Goal: Transaction & Acquisition: Obtain resource

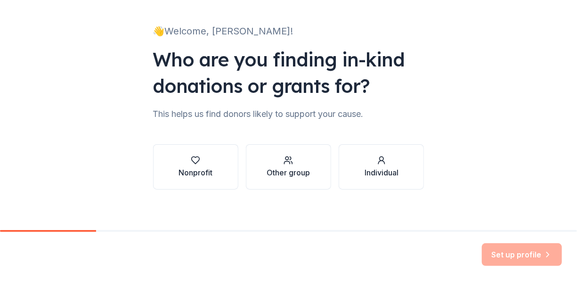
scroll to position [56, 0]
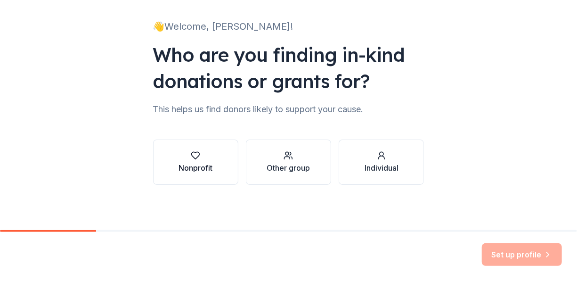
click at [198, 167] on div "Nonprofit" at bounding box center [195, 167] width 34 height 11
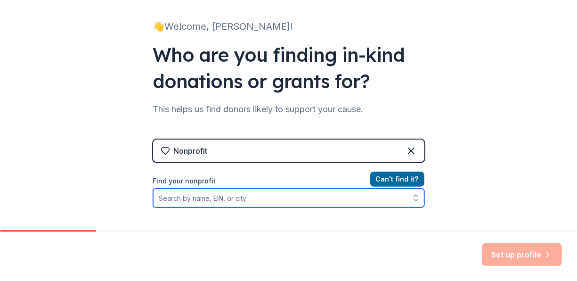
click at [232, 198] on input "Find your nonprofit" at bounding box center [288, 197] width 271 height 19
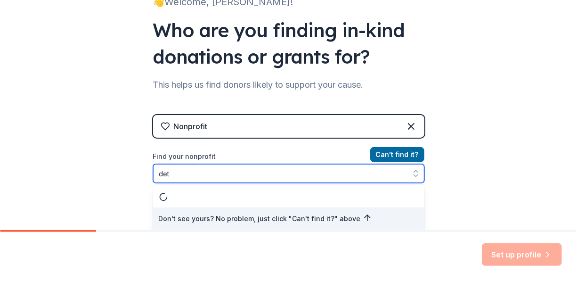
type input "detr"
click at [253, 191] on div "Don't see yours? No problem, just click "Can't find it?" above" at bounding box center [288, 208] width 271 height 47
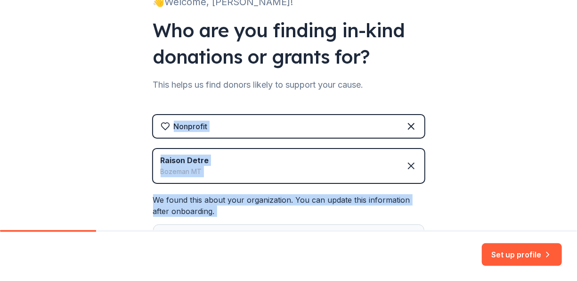
click at [208, 219] on div "👋 Welcome, [PERSON_NAME]! Who are you finding in-kind donations or grants for? …" at bounding box center [288, 131] width 301 height 424
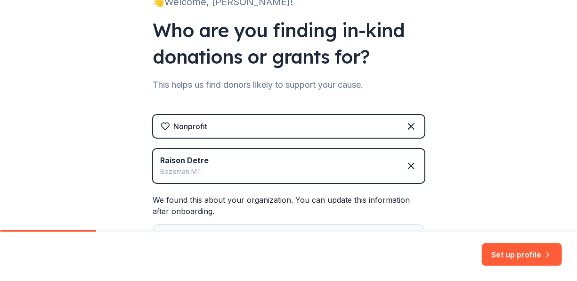
drag, startPoint x: 208, startPoint y: 219, endPoint x: 201, endPoint y: 159, distance: 60.2
click at [201, 159] on div "Raison Detre" at bounding box center [185, 159] width 48 height 11
drag, startPoint x: 201, startPoint y: 158, endPoint x: 149, endPoint y: 167, distance: 52.0
click at [153, 167] on div "Raison Detre Bozeman MT" at bounding box center [288, 166] width 271 height 34
drag, startPoint x: 149, startPoint y: 167, endPoint x: 202, endPoint y: 173, distance: 53.6
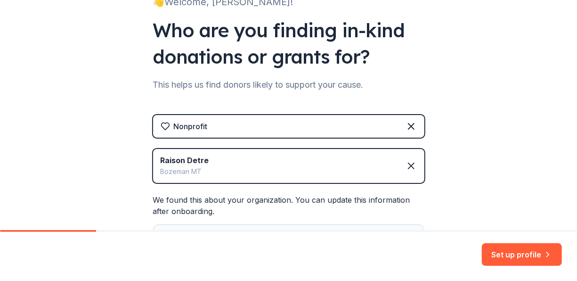
click at [202, 173] on div "Bozeman MT" at bounding box center [185, 171] width 48 height 11
click at [197, 169] on div "Bozeman MT" at bounding box center [185, 171] width 48 height 11
click at [408, 167] on icon at bounding box center [410, 165] width 11 height 11
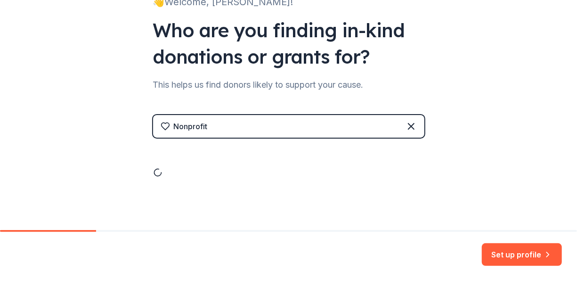
scroll to position [56, 0]
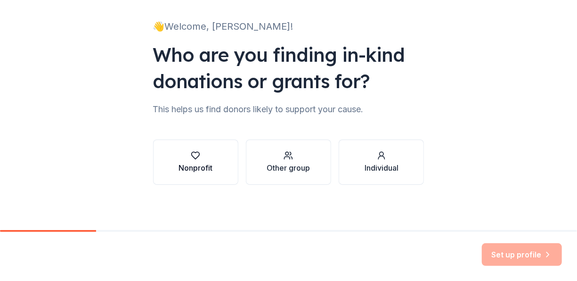
click at [184, 174] on button "Nonprofit" at bounding box center [195, 161] width 85 height 45
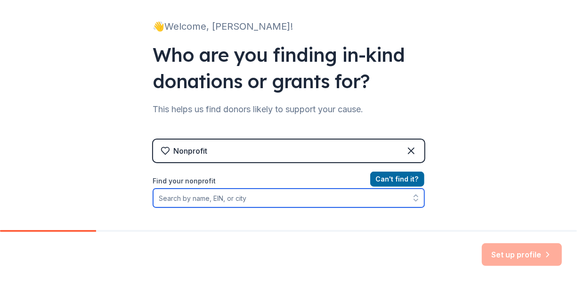
click at [171, 201] on input "Find your nonprofit" at bounding box center [288, 197] width 271 height 19
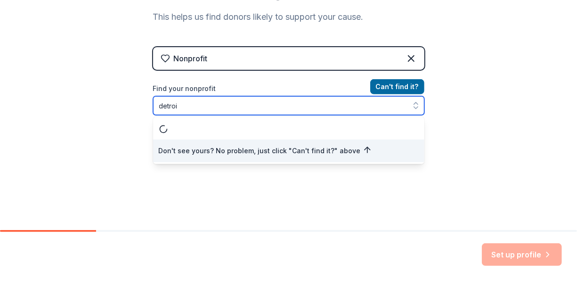
scroll to position [0, 0]
type input "detroit publicssch"
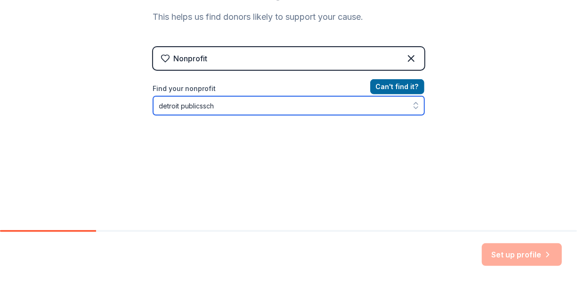
drag, startPoint x: 242, startPoint y: 110, endPoint x: 111, endPoint y: 109, distance: 131.4
click at [111, 109] on div "👋 Welcome, [PERSON_NAME]! Who are you finding in-kind donations or grants for? …" at bounding box center [288, 53] width 577 height 403
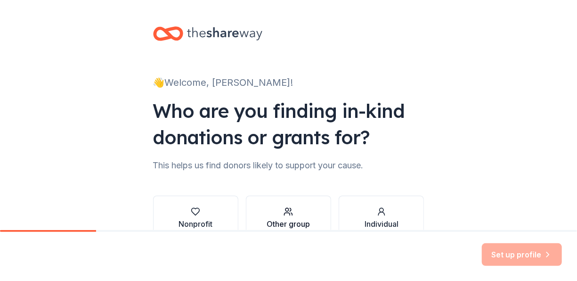
click at [289, 218] on div "Other group" at bounding box center [287, 223] width 43 height 11
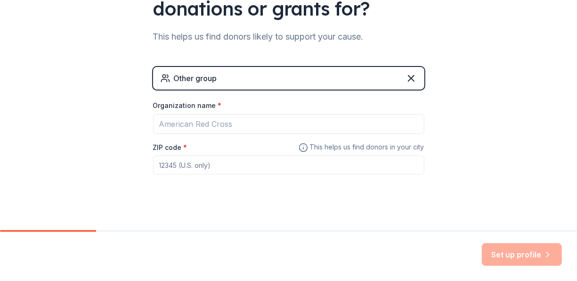
scroll to position [137, 0]
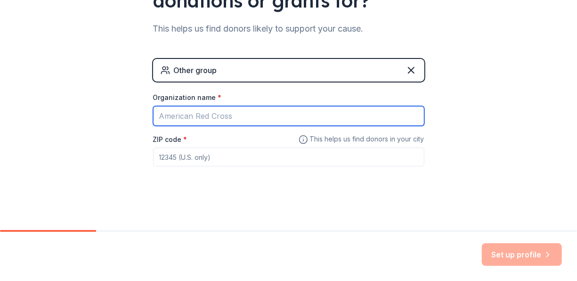
click at [174, 117] on input "Organization name *" at bounding box center [288, 116] width 271 height 20
type input "[PERSON_NAME] [DEMOGRAPHIC_DATA] Girls"
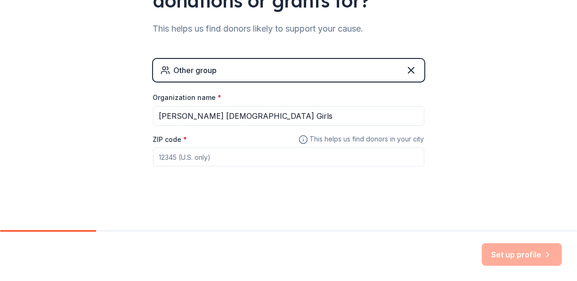
click at [186, 156] on input "ZIP code *" at bounding box center [288, 156] width 271 height 19
type input "48221"
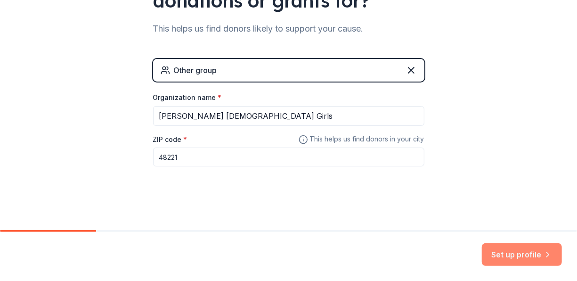
click at [521, 256] on button "Set up profile" at bounding box center [522, 254] width 80 height 23
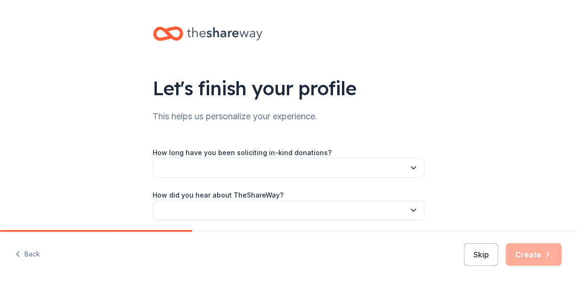
click at [210, 166] on button "button" at bounding box center [288, 168] width 271 height 20
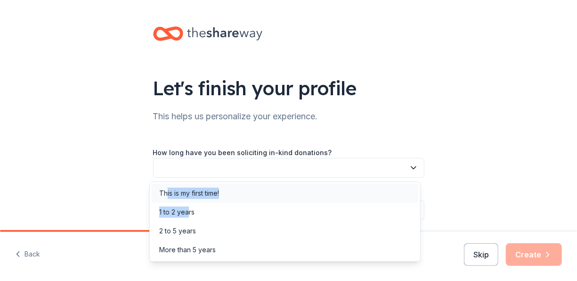
drag, startPoint x: 189, startPoint y: 210, endPoint x: 167, endPoint y: 192, distance: 28.4
click at [167, 192] on div "This is my first time! 1 to 2 years 2 to 5 years More than 5 years" at bounding box center [284, 221] width 271 height 80
drag, startPoint x: 167, startPoint y: 192, endPoint x: 255, endPoint y: 201, distance: 88.0
click at [255, 201] on div "This is my first time!" at bounding box center [285, 193] width 266 height 19
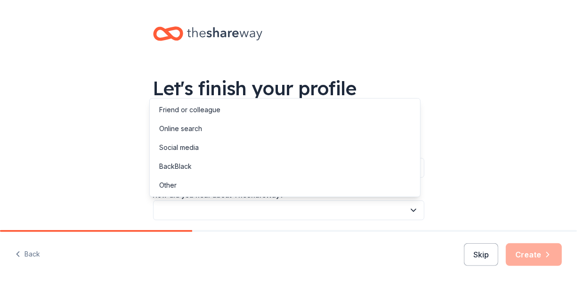
click at [176, 206] on button "button" at bounding box center [288, 210] width 271 height 20
click at [182, 127] on div "Online search" at bounding box center [180, 128] width 43 height 11
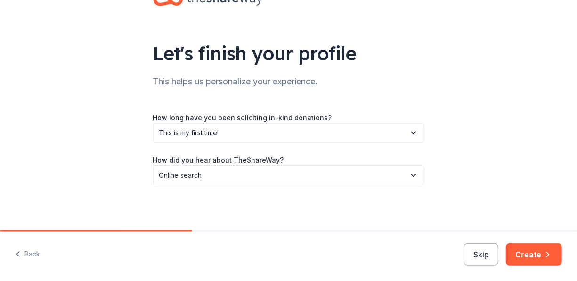
scroll to position [35, 0]
click at [529, 255] on button "Create" at bounding box center [534, 254] width 56 height 23
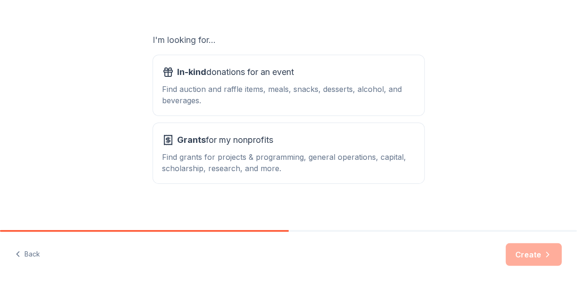
scroll to position [150, 0]
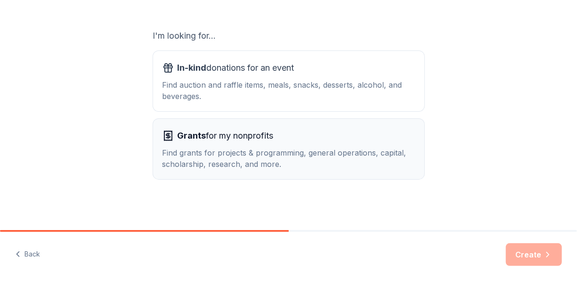
click at [242, 155] on div "Find grants for projects & programming, general operations, capital, scholarshi…" at bounding box center [288, 158] width 252 height 23
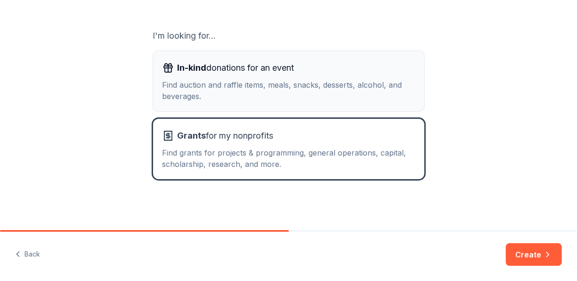
click at [221, 75] on div "In-kind donations for an event Find auction and raffle items, meals, snacks, de…" at bounding box center [288, 80] width 252 height 41
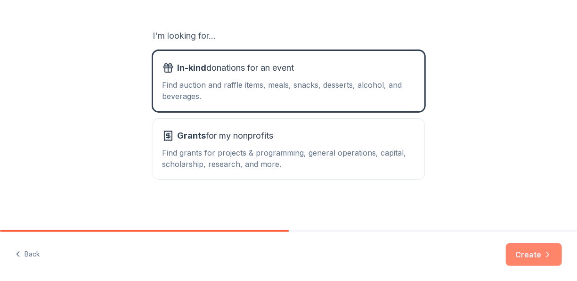
click at [527, 250] on button "Create" at bounding box center [534, 254] width 56 height 23
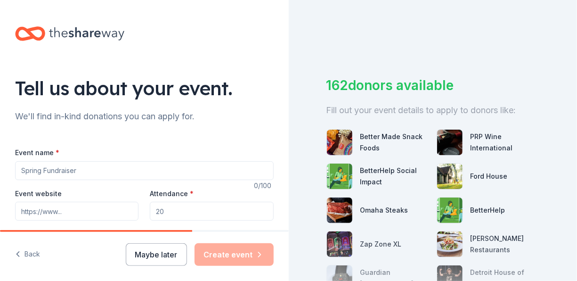
drag, startPoint x: 297, startPoint y: 80, endPoint x: 294, endPoint y: 95, distance: 15.3
click at [294, 95] on div "162 donors available Fill out your event details to apply to donors like: Bette…" at bounding box center [433, 140] width 289 height 281
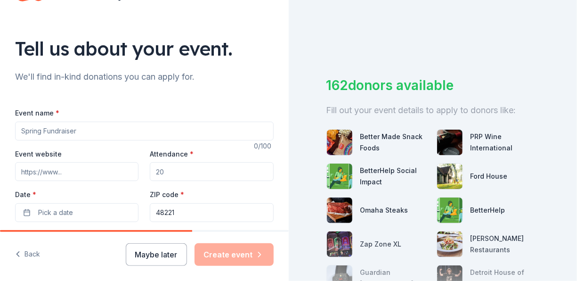
scroll to position [31, 0]
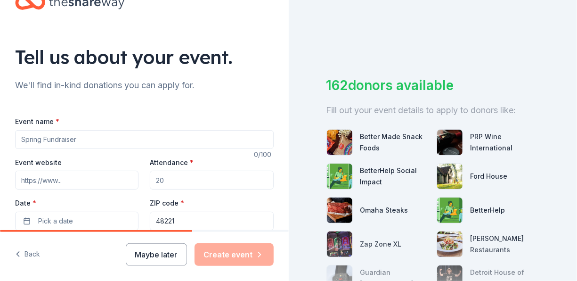
click at [69, 137] on input "Event name *" at bounding box center [144, 139] width 258 height 19
click at [92, 138] on input "A trip to Harlem, Newyork" at bounding box center [144, 139] width 258 height 19
click at [92, 138] on input "A trip to Harlem, New Yrk" at bounding box center [144, 139] width 258 height 19
type input "A trip to Harlem, New York"
click at [169, 180] on input "Attendance *" at bounding box center [211, 179] width 123 height 19
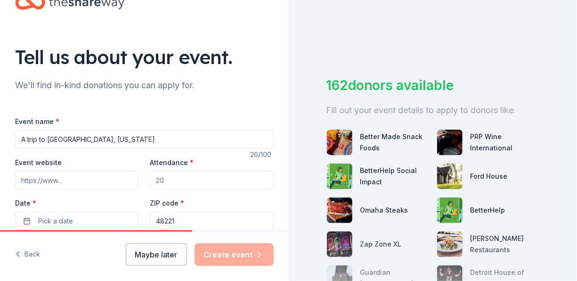
drag, startPoint x: 170, startPoint y: 181, endPoint x: 146, endPoint y: 182, distance: 24.0
click at [150, 182] on input "Attendance *" at bounding box center [211, 179] width 123 height 19
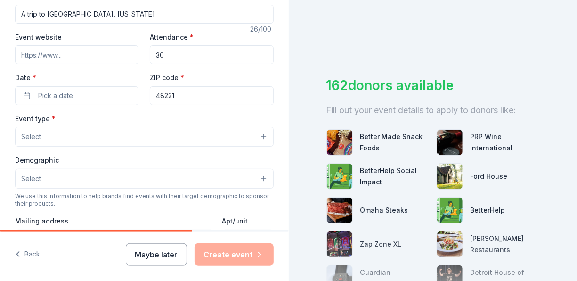
scroll to position [167, 0]
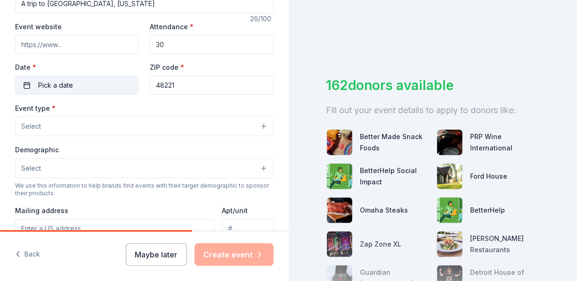
type input "30"
click at [63, 88] on span "Pick a date" at bounding box center [55, 85] width 35 height 11
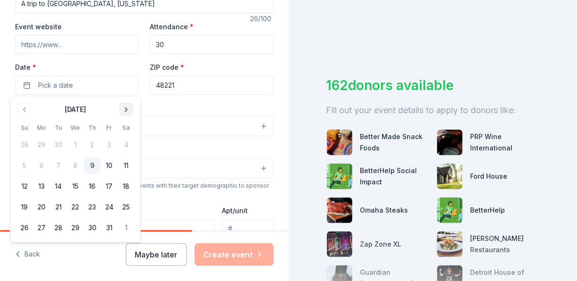
click at [126, 108] on button "Go to next month" at bounding box center [126, 109] width 13 height 13
click at [123, 107] on button "Go to next month" at bounding box center [126, 109] width 13 height 13
click at [123, 108] on button "Go to next month" at bounding box center [126, 109] width 13 height 13
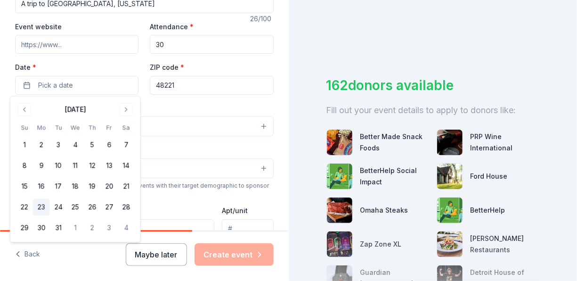
click at [45, 208] on button "23" at bounding box center [41, 207] width 17 height 17
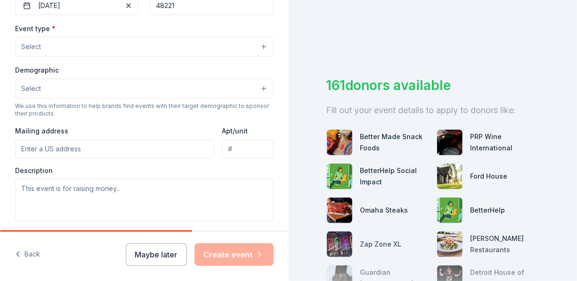
scroll to position [240, 0]
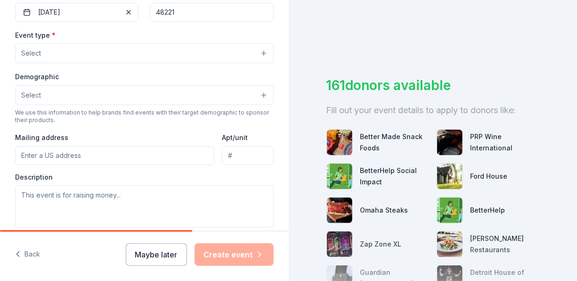
click at [202, 57] on button "Select" at bounding box center [144, 53] width 258 height 20
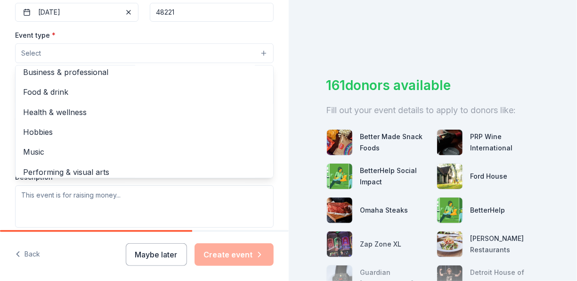
scroll to position [31, 0]
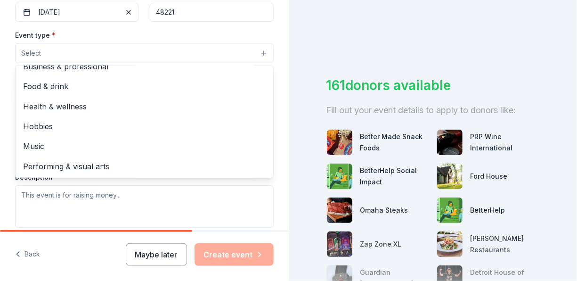
click at [133, 54] on button "Select" at bounding box center [144, 53] width 258 height 20
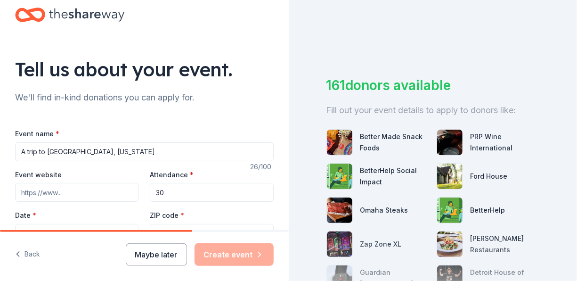
scroll to position [0, 0]
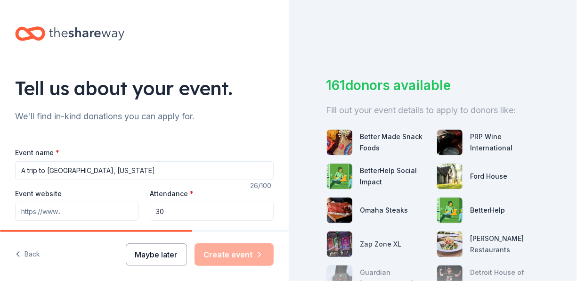
click at [152, 252] on button "Maybe later" at bounding box center [156, 254] width 61 height 23
click at [28, 250] on button "Back" at bounding box center [27, 254] width 25 height 20
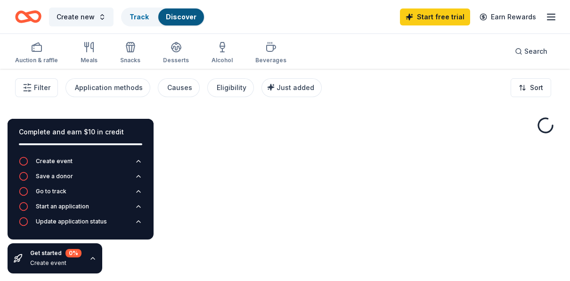
drag, startPoint x: 576, startPoint y: 129, endPoint x: 570, endPoint y: 155, distance: 26.0
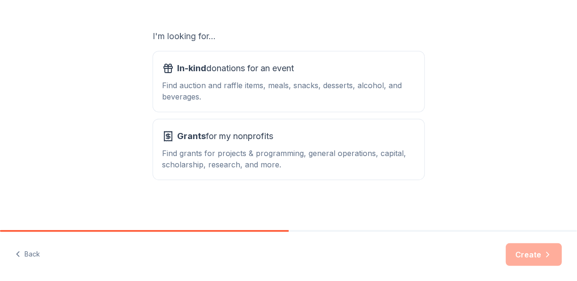
scroll to position [150, 0]
click at [191, 94] on div "Find auction and raffle items, meals, snacks, desserts, alcohol, and beverages." at bounding box center [288, 90] width 252 height 23
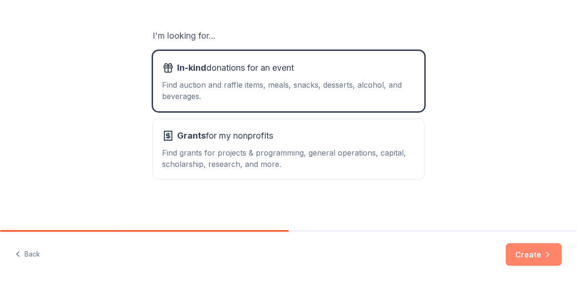
click at [533, 255] on button "Create" at bounding box center [534, 254] width 56 height 23
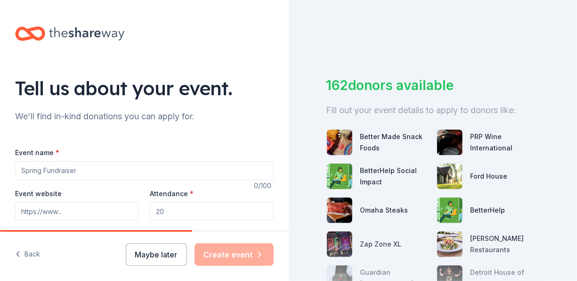
click at [57, 169] on input "Event name *" at bounding box center [144, 170] width 258 height 19
type input "Trip to New York"
click at [163, 211] on input "Attendance *" at bounding box center [211, 211] width 123 height 19
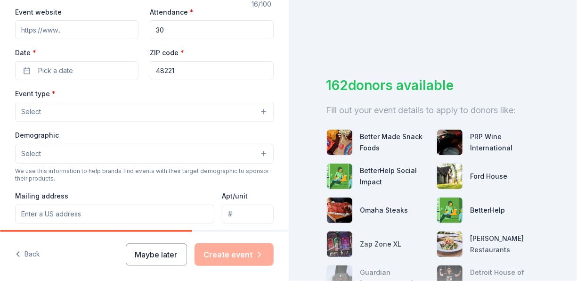
scroll to position [183, 0]
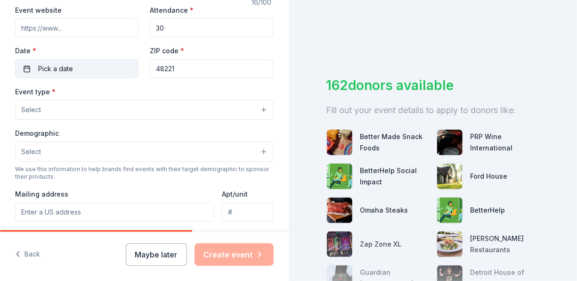
type input "30"
click at [77, 73] on button "Pick a date" at bounding box center [76, 68] width 123 height 19
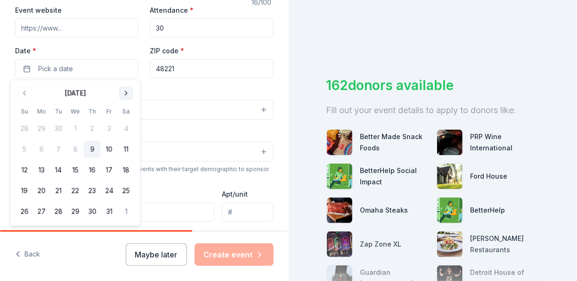
click at [126, 92] on button "Go to next month" at bounding box center [126, 93] width 13 height 13
click at [125, 92] on button "Go to next month" at bounding box center [126, 93] width 13 height 13
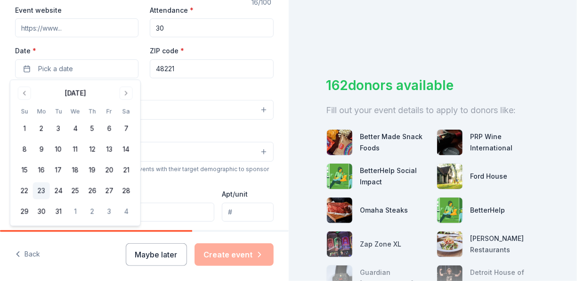
click at [40, 189] on button "23" at bounding box center [41, 190] width 17 height 17
click at [180, 68] on input "48221" at bounding box center [211, 68] width 123 height 19
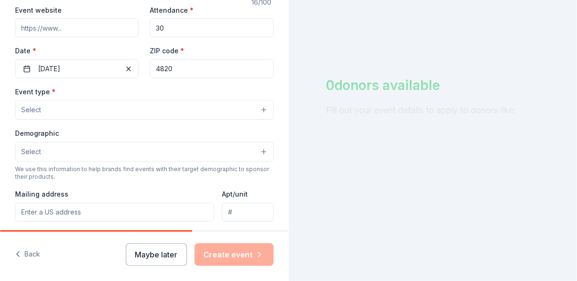
type input "48206"
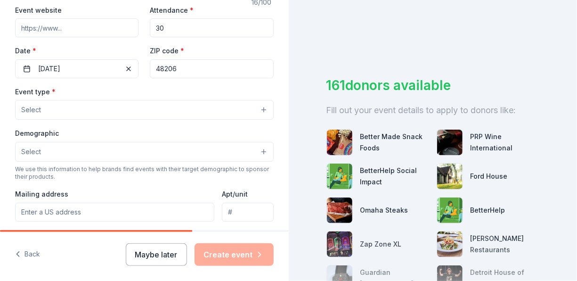
type input "2425 Tuxedo"
type input "48206"
click at [63, 111] on button "Select" at bounding box center [144, 110] width 258 height 20
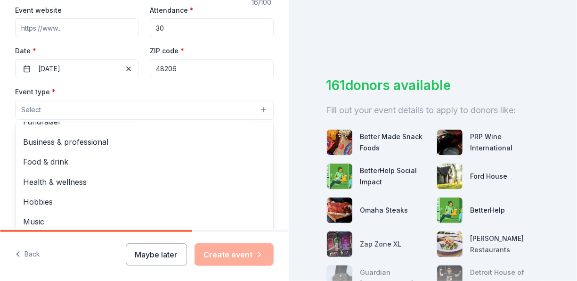
scroll to position [0, 0]
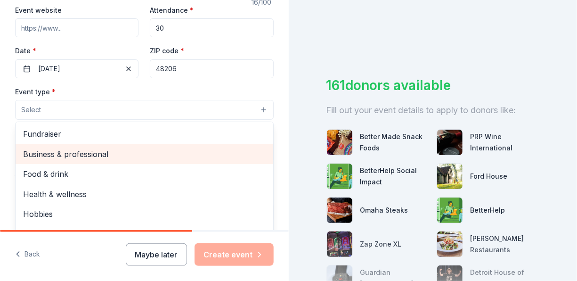
click at [151, 155] on span "Business & professional" at bounding box center [144, 154] width 242 height 12
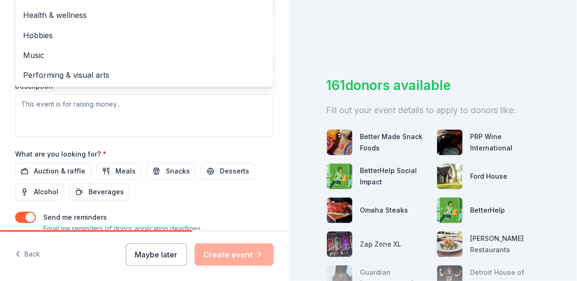
scroll to position [337, 0]
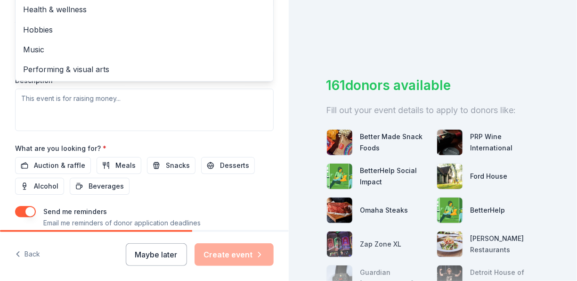
click at [175, 116] on div "Event type * Business & professional Fundraiser Food & drink Health & wellness …" at bounding box center [144, 31] width 258 height 199
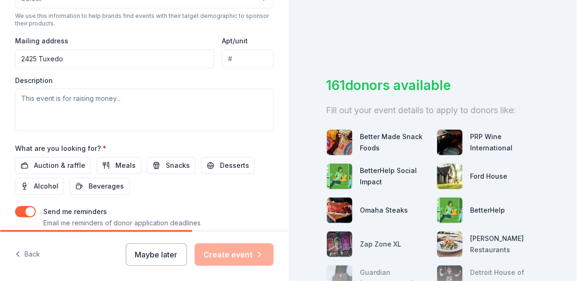
scroll to position [178, 0]
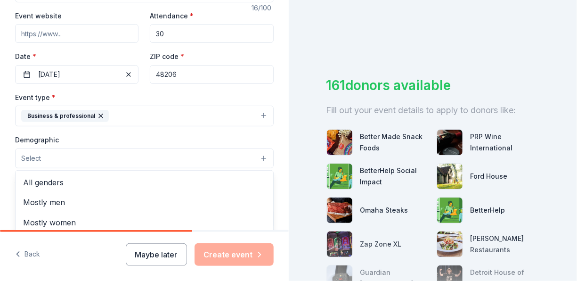
click at [195, 159] on button "Select" at bounding box center [144, 158] width 258 height 20
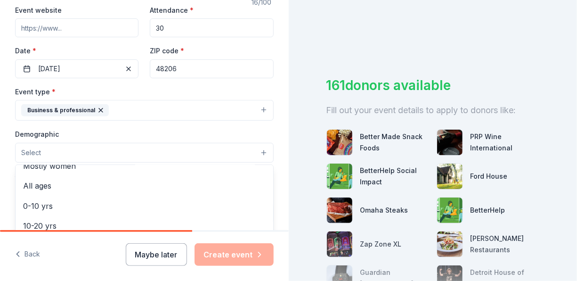
scroll to position [48, 0]
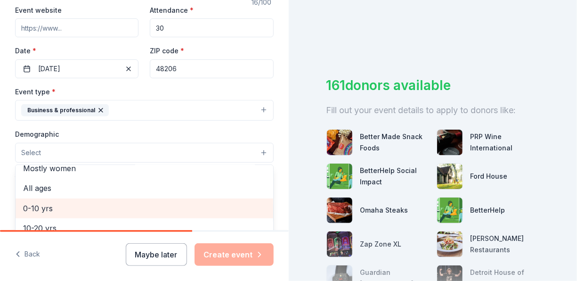
click at [46, 203] on span "0-10 yrs" at bounding box center [144, 208] width 242 height 12
click at [49, 209] on span "10-20 yrs" at bounding box center [144, 209] width 242 height 12
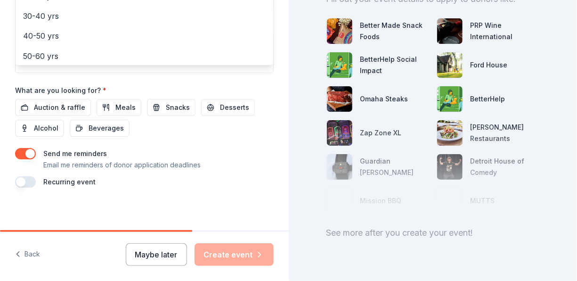
scroll to position [112, 0]
drag, startPoint x: 576, startPoint y: 134, endPoint x: 526, endPoint y: 201, distance: 84.1
click at [528, 202] on div "Tell us about your event. We'll find in-kind donations you can apply for. Event…" at bounding box center [288, 140] width 577 height 281
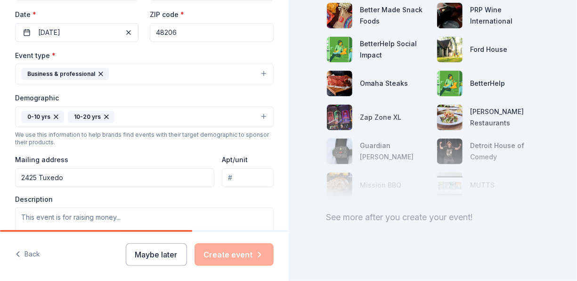
scroll to position [138, 0]
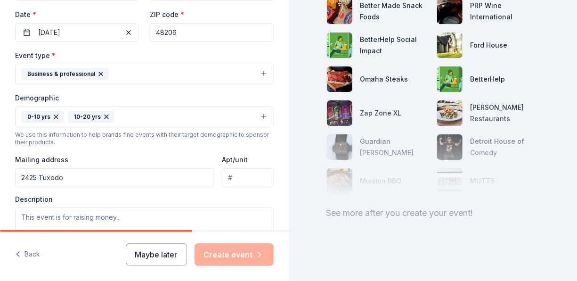
click at [222, 258] on div "Maybe later Create event" at bounding box center [200, 254] width 148 height 23
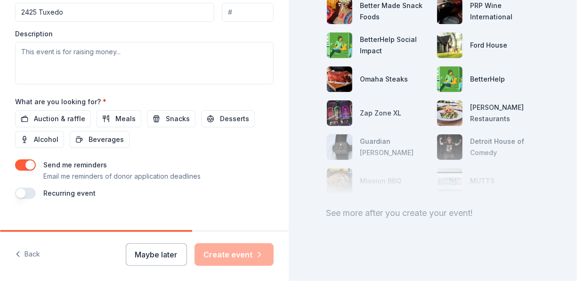
scroll to position [396, 0]
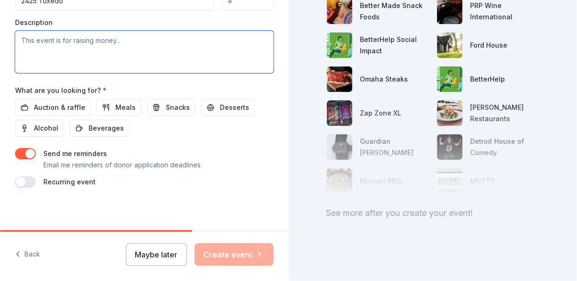
click at [46, 40] on textarea at bounding box center [144, 52] width 258 height 42
drag, startPoint x: 137, startPoint y: 38, endPoint x: 131, endPoint y: 46, distance: 10.2
click at [131, 46] on textarea at bounding box center [144, 52] width 258 height 42
drag, startPoint x: 135, startPoint y: 44, endPoint x: 128, endPoint y: 42, distance: 7.8
click at [128, 42] on textarea at bounding box center [144, 52] width 258 height 42
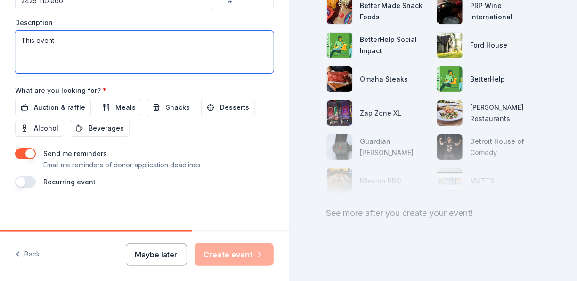
drag, startPoint x: 61, startPoint y: 40, endPoint x: 22, endPoint y: 40, distance: 39.1
click at [21, 40] on textarea "This event" at bounding box center [144, 52] width 258 height 42
paste textarea "e Durfee PreK-8 School is part of the Detroit Public Schools Systems that is tr…"
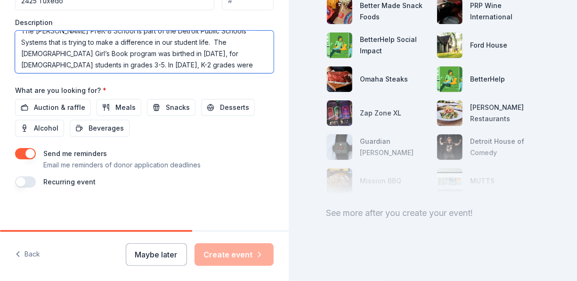
scroll to position [0, 0]
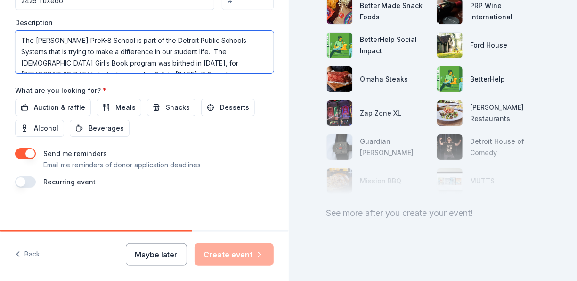
type textarea "The Durfee PreK-8 School is part of the Detroit Public Schools Systems that is …"
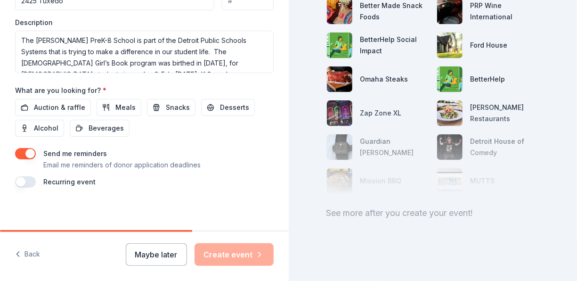
click at [237, 254] on div "Maybe later Create event" at bounding box center [200, 254] width 148 height 23
click at [235, 254] on div "Maybe later Create event" at bounding box center [200, 254] width 148 height 23
click at [128, 107] on span "Meals" at bounding box center [125, 107] width 20 height 11
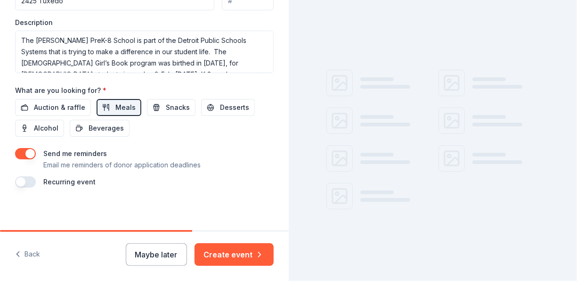
scroll to position [138, 0]
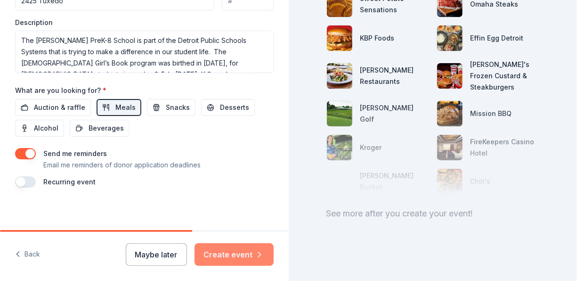
click at [246, 254] on button "Create event" at bounding box center [233, 254] width 79 height 23
